Goal: Navigation & Orientation: Understand site structure

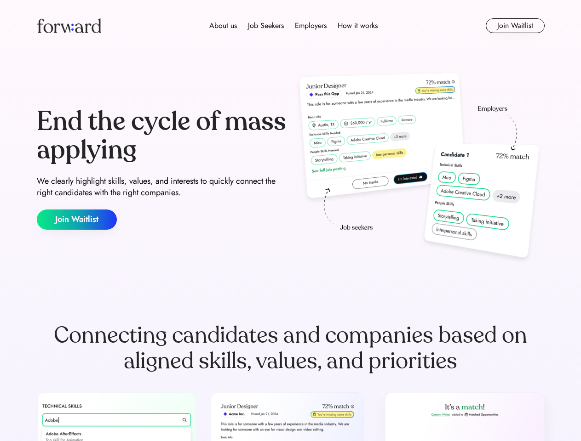
click at [290, 221] on div "End the cycle of mass applying We clearly highlight skills, values, and interes…" at bounding box center [291, 169] width 508 height 198
click at [291, 26] on div "About us Job Seekers Employers How it works" at bounding box center [293, 25] width 362 height 11
click at [69, 26] on img at bounding box center [69, 25] width 64 height 15
click at [293, 26] on div "About us Job Seekers Employers How it works" at bounding box center [293, 25] width 362 height 11
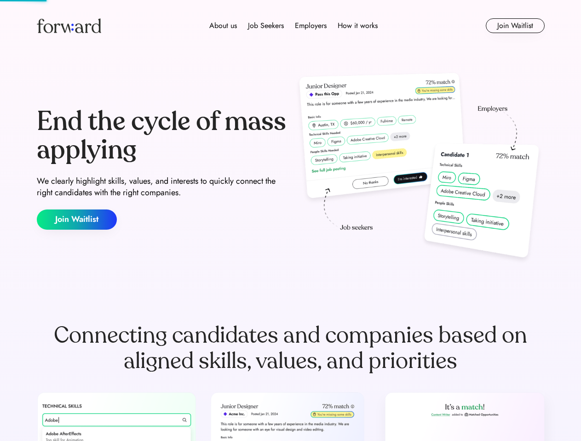
click at [223, 26] on div "About us" at bounding box center [223, 25] width 28 height 11
click at [266, 26] on div "Job Seekers" at bounding box center [266, 25] width 36 height 11
click at [310, 26] on div "Employers" at bounding box center [311, 25] width 32 height 11
click at [357, 26] on div "How it works" at bounding box center [358, 25] width 40 height 11
click at [515, 26] on button "Join Waitlist" at bounding box center [515, 25] width 59 height 15
